Goal: Navigation & Orientation: Find specific page/section

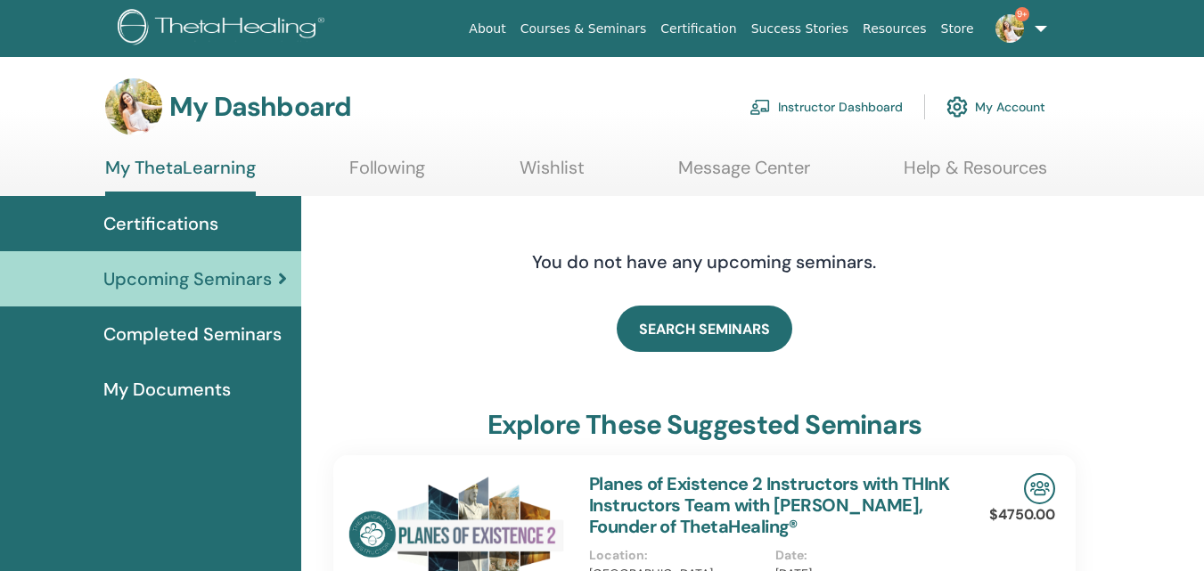
click at [871, 99] on link "Instructor Dashboard" at bounding box center [825, 106] width 153 height 39
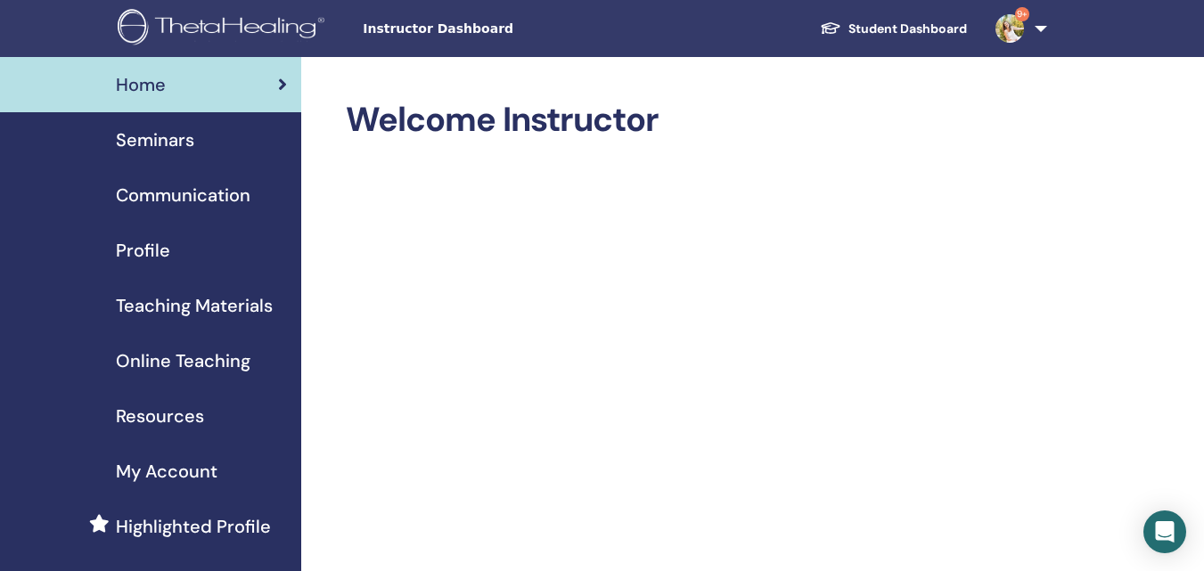
click at [200, 134] on div "Seminars" at bounding box center [150, 140] width 273 height 27
